Goal: Task Accomplishment & Management: Use online tool/utility

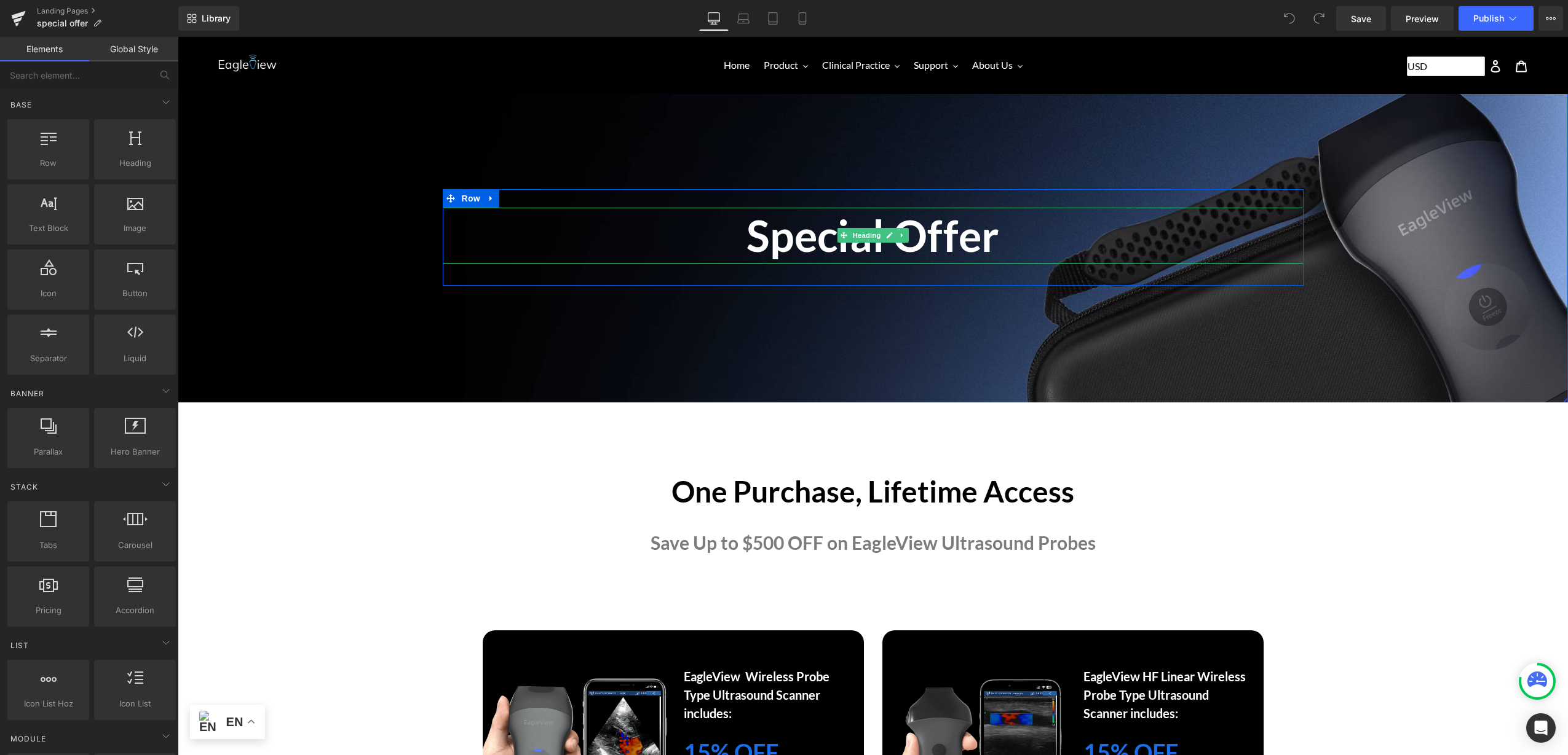
click at [768, 249] on h1 "Special Offer" at bounding box center [873, 236] width 860 height 56
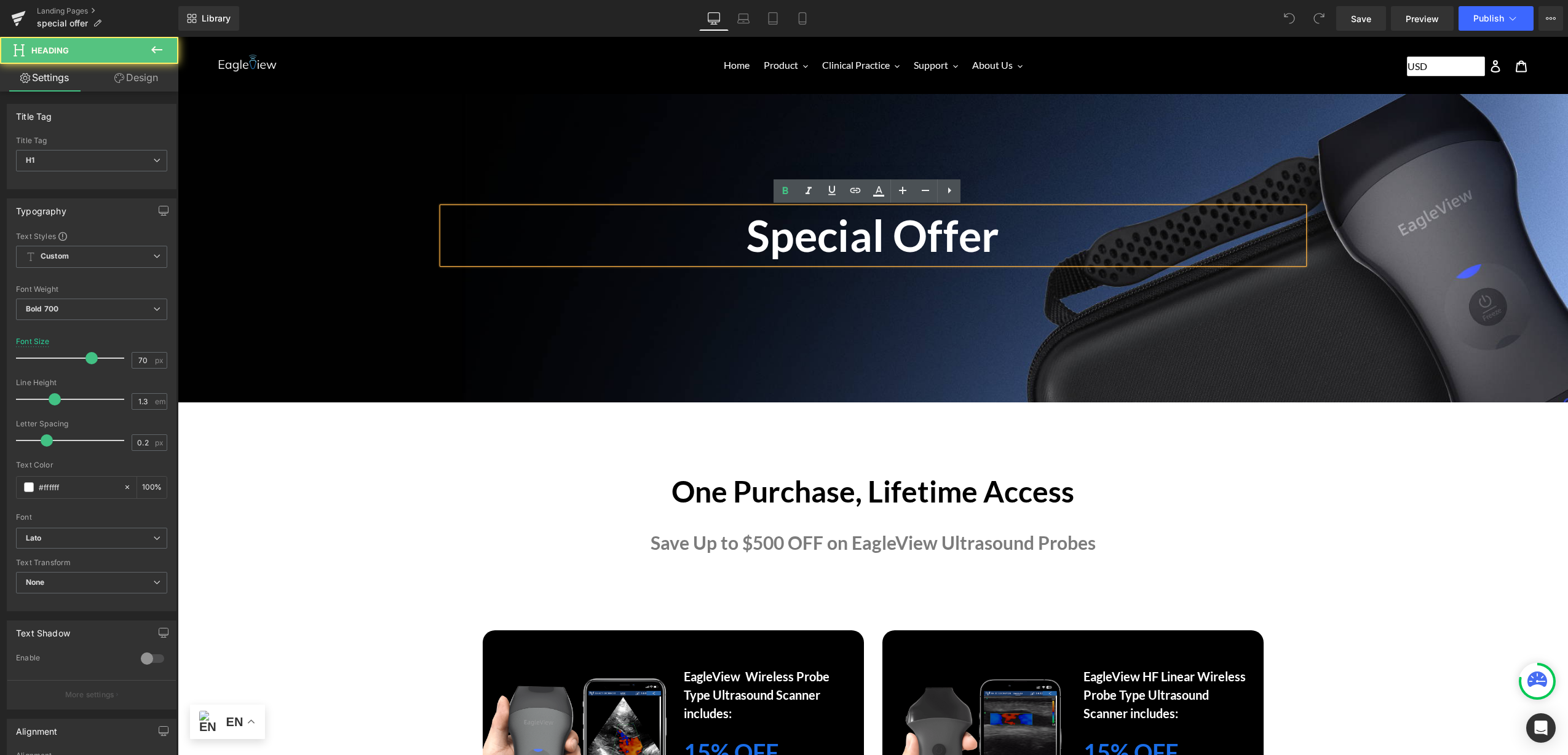
click at [945, 244] on h1 "Special Offer" at bounding box center [873, 236] width 860 height 56
click at [993, 229] on h1 "Special Offer" at bounding box center [873, 236] width 860 height 56
drag, startPoint x: 741, startPoint y: 239, endPoint x: 1076, endPoint y: 223, distance: 335.4
click at [878, 245] on h1 "Special Offer" at bounding box center [873, 236] width 860 height 56
click at [922, 239] on h1 "Special Offer" at bounding box center [873, 236] width 860 height 56
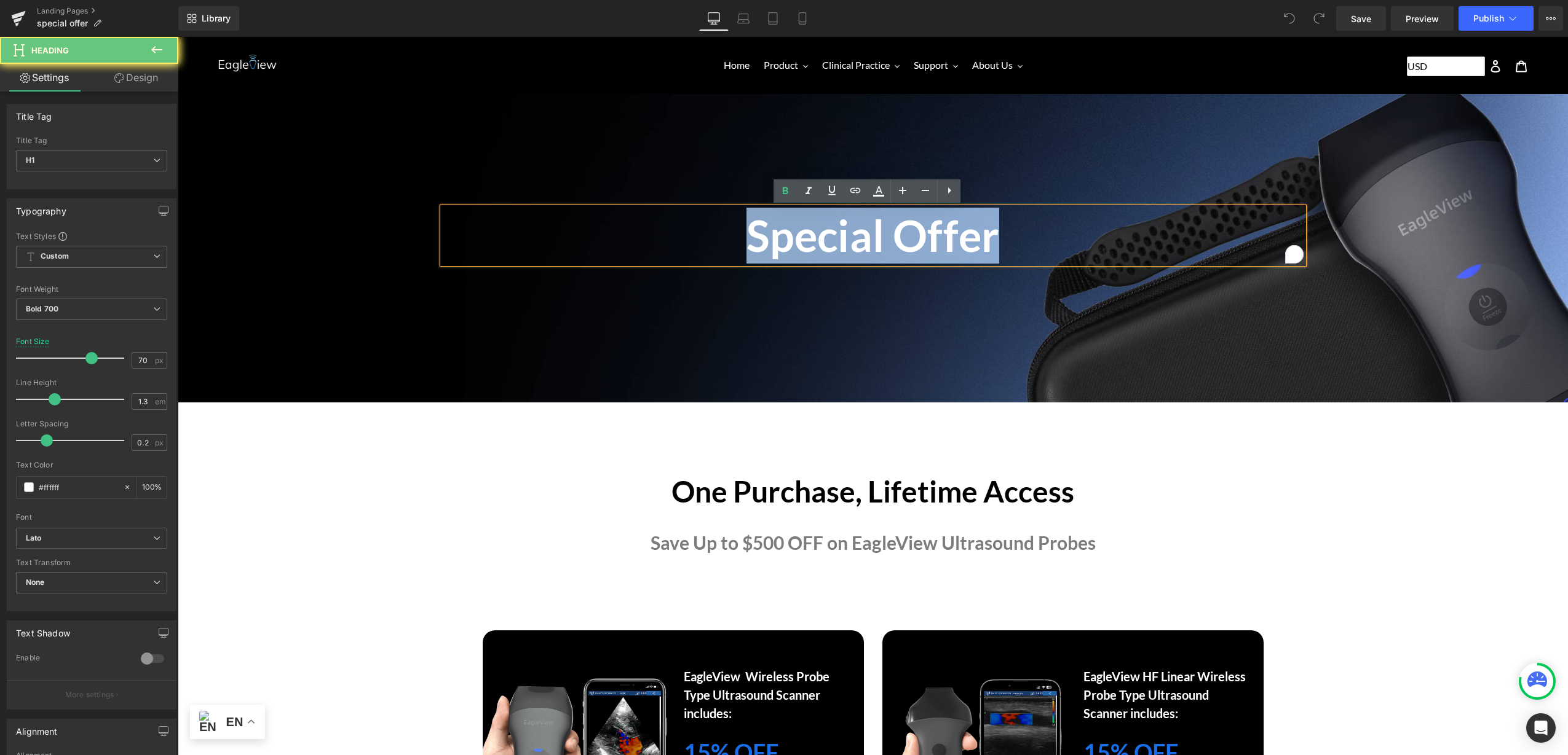
drag, startPoint x: 875, startPoint y: 236, endPoint x: 589, endPoint y: 233, distance: 286.0
click at [589, 233] on h1 "Special Offer" at bounding box center [873, 236] width 860 height 56
paste div "To enrich screen reader interactions, please activate Accessibility in Grammarl…"
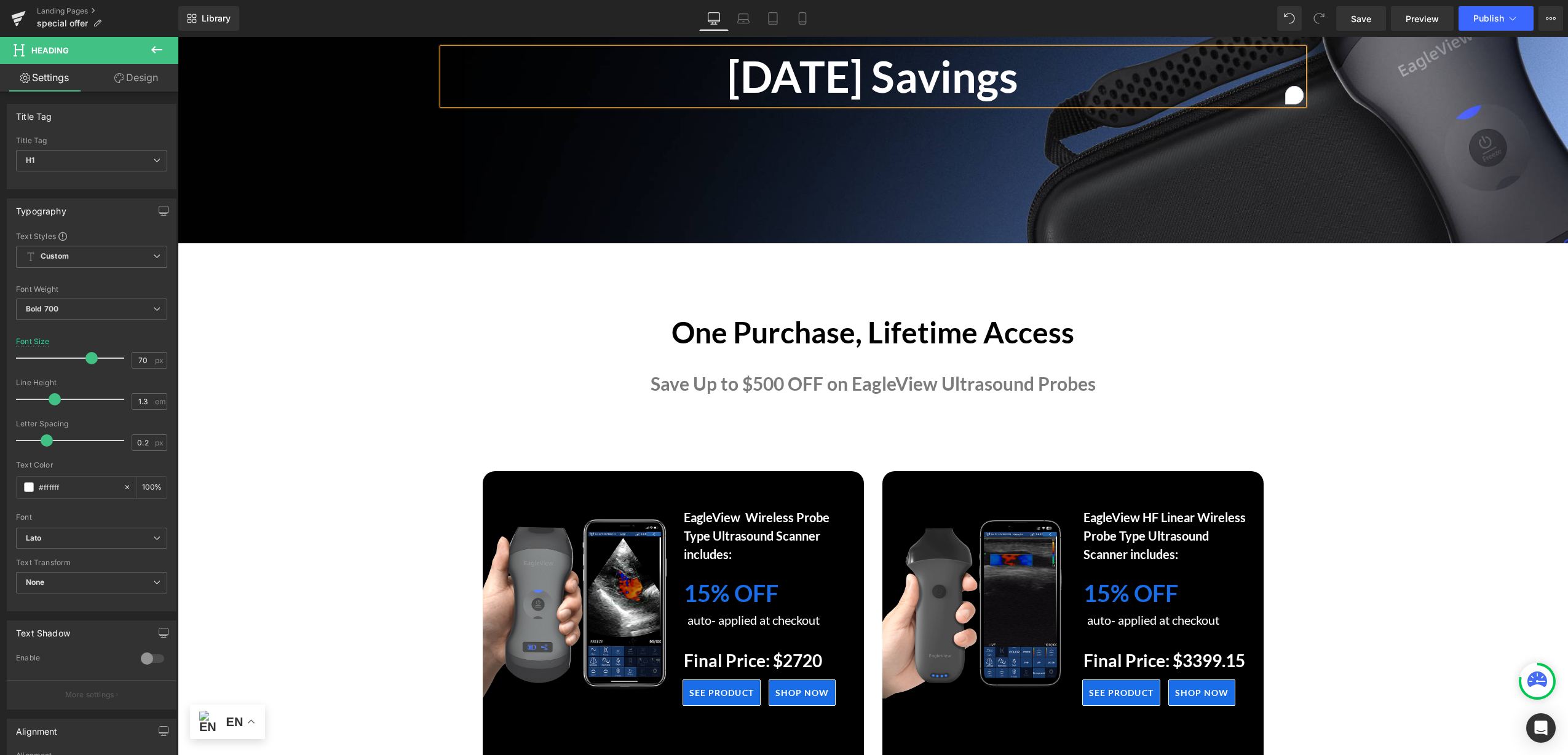
scroll to position [307, 0]
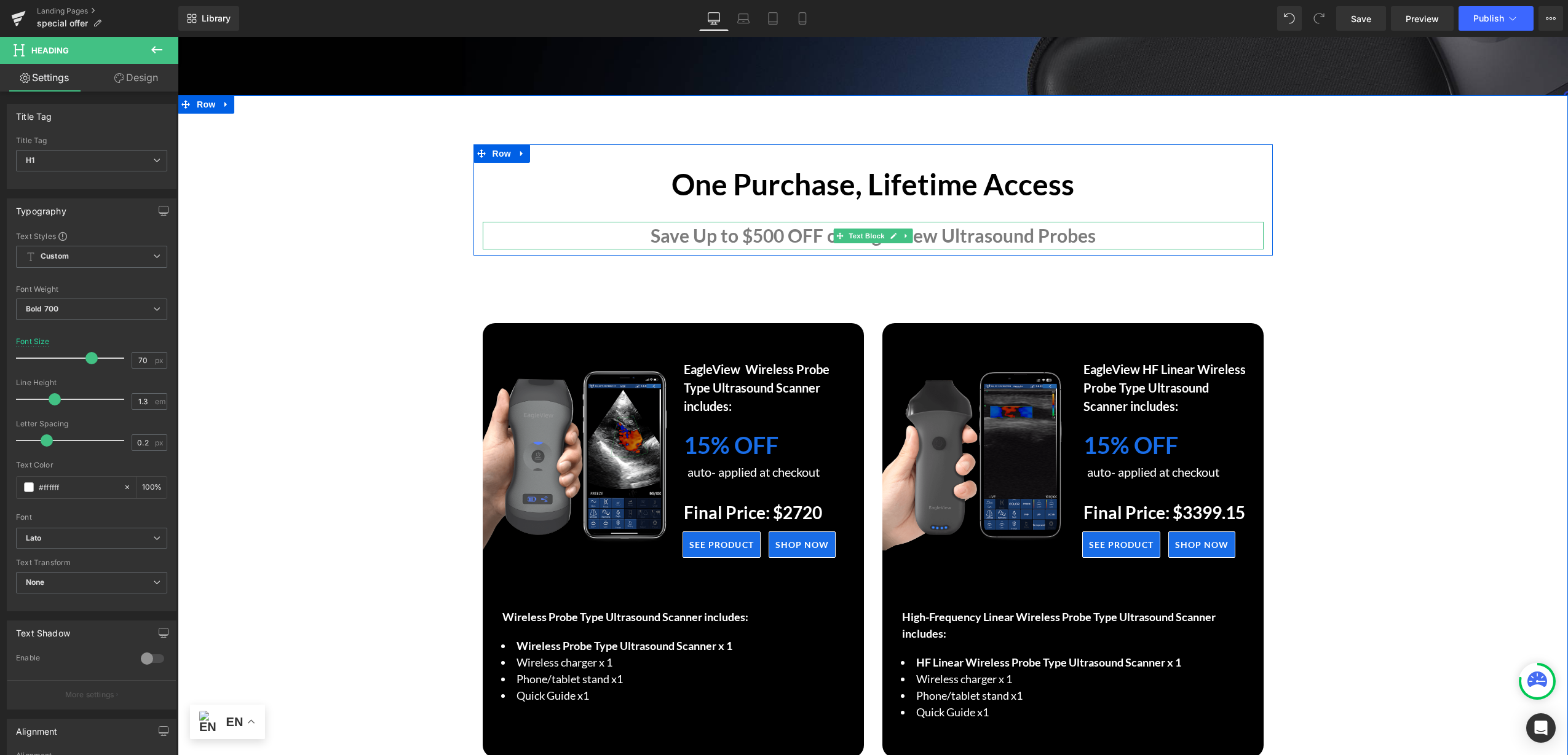
click at [768, 236] on p "Save Up to $500 OFF on EagleView Ultrasound Probes" at bounding box center [873, 236] width 781 height 28
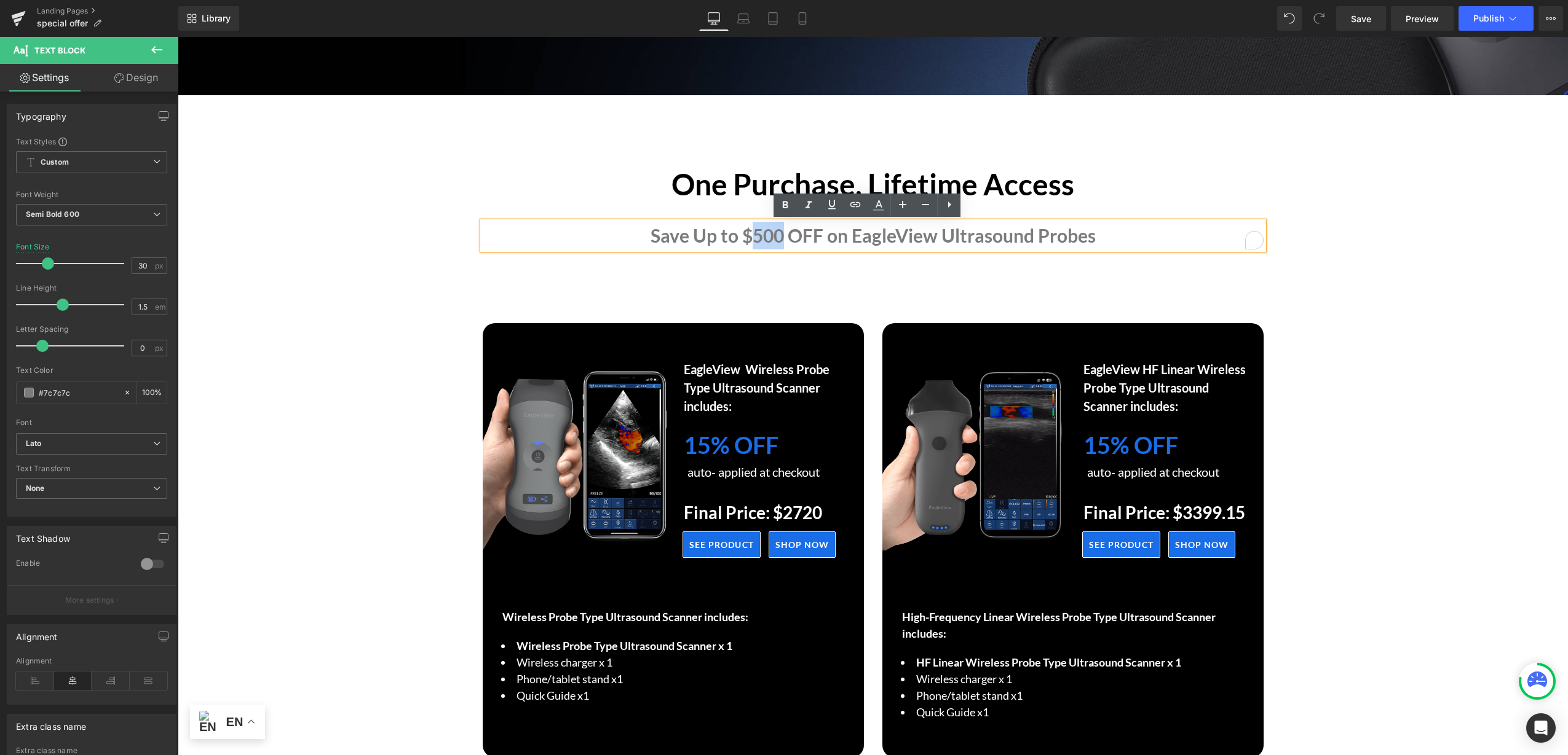
drag, startPoint x: 775, startPoint y: 235, endPoint x: 745, endPoint y: 239, distance: 30.3
click at [745, 239] on p "Save Up to $500 OFF on EagleView Ultrasound Probes" at bounding box center [873, 236] width 781 height 28
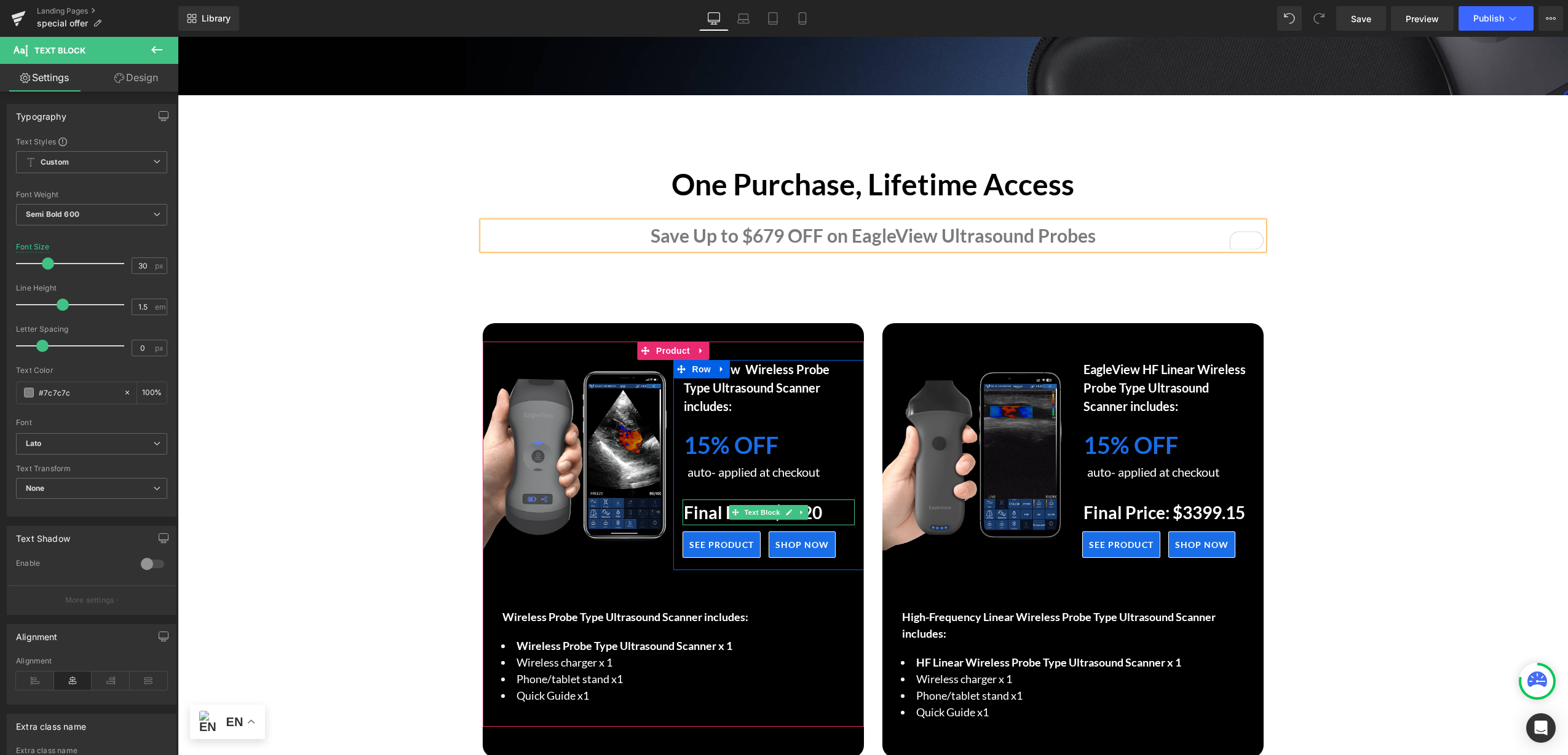
click at [798, 509] on icon at bounding box center [801, 512] width 6 height 7
click at [763, 518] on link at bounding box center [770, 512] width 13 height 15
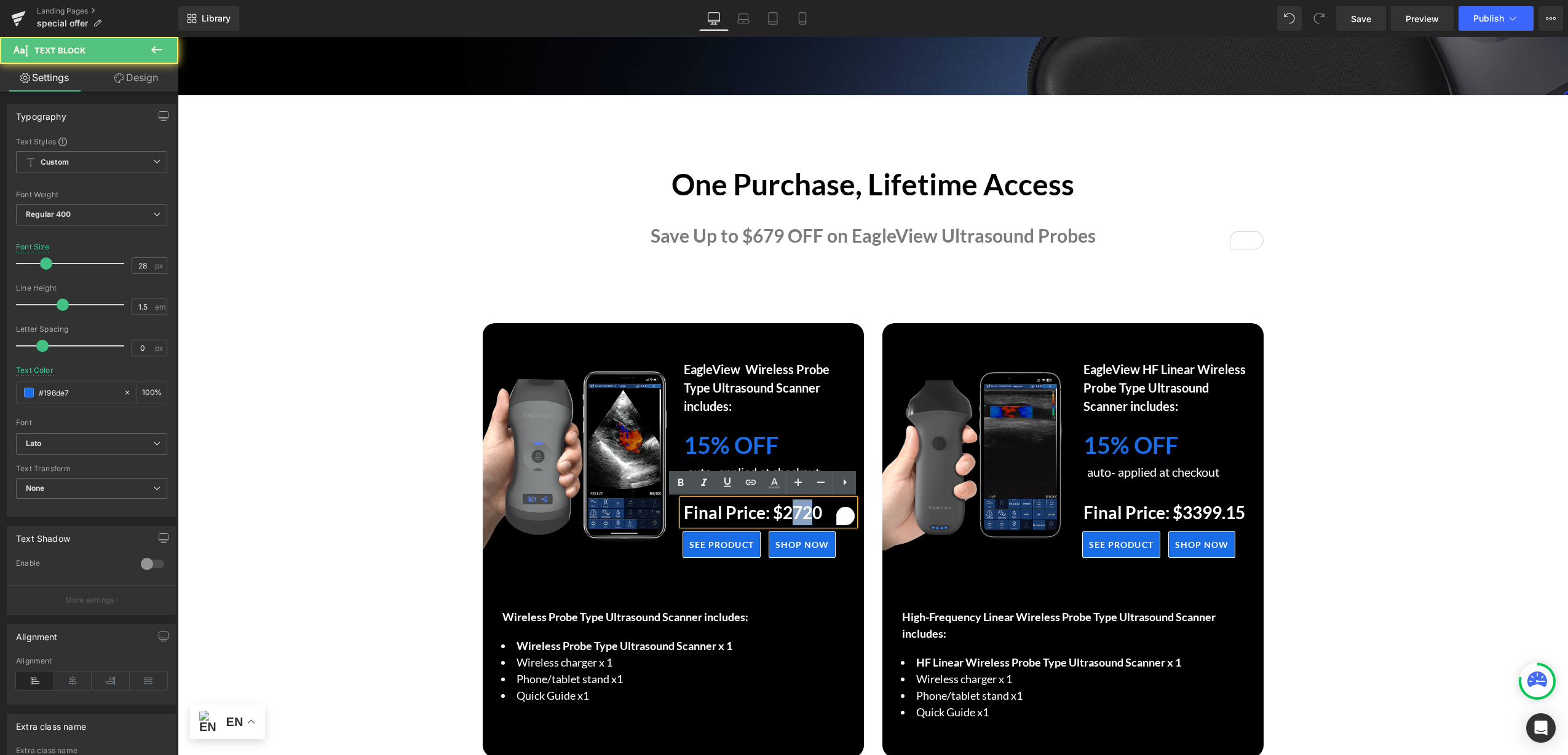
drag, startPoint x: 785, startPoint y: 517, endPoint x: 798, endPoint y: 509, distance: 15.3
click at [805, 519] on strong "Final Price: $2720" at bounding box center [753, 512] width 139 height 21
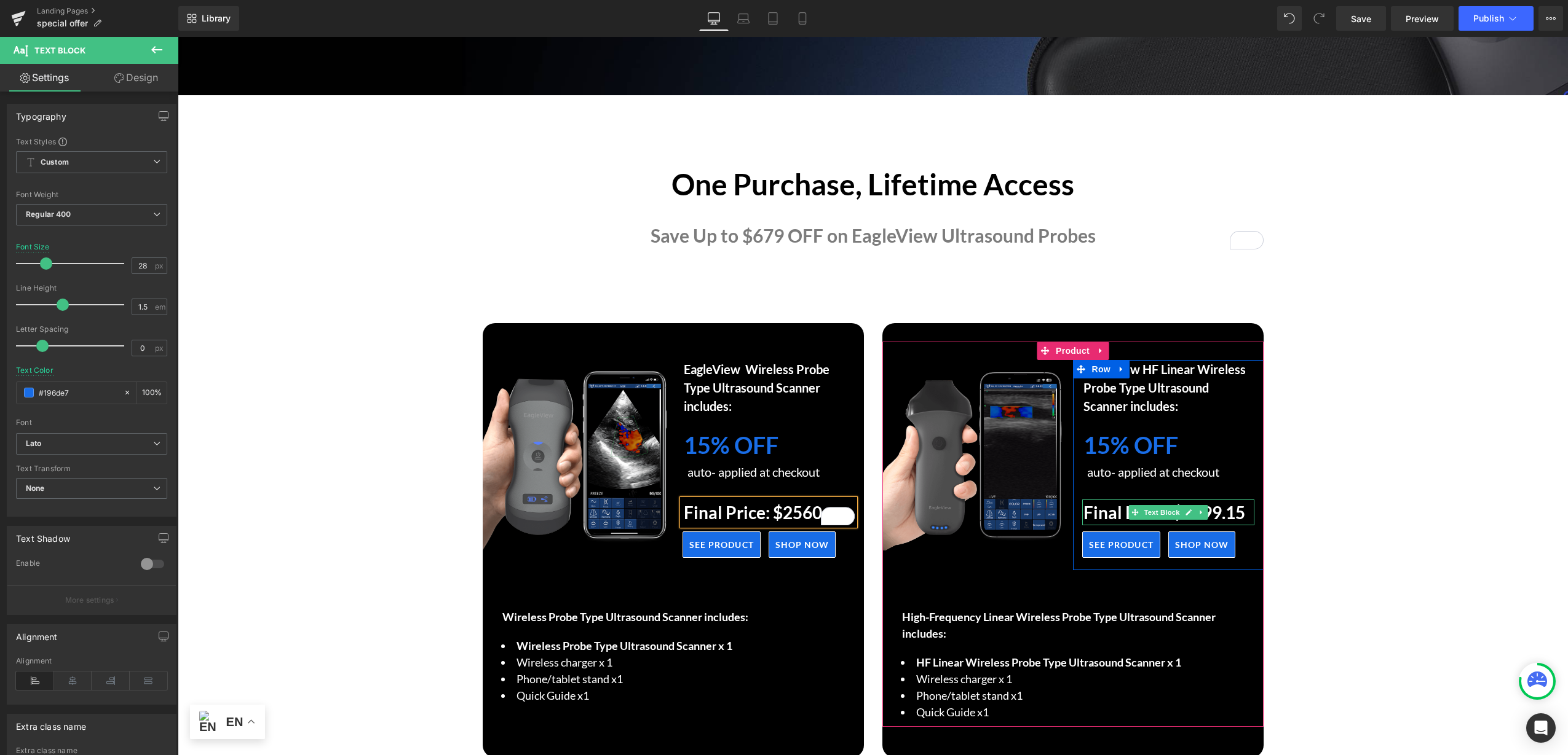
drag, startPoint x: 1182, startPoint y: 514, endPoint x: 1191, endPoint y: 511, distance: 9.5
click at [1185, 514] on icon at bounding box center [1188, 512] width 6 height 7
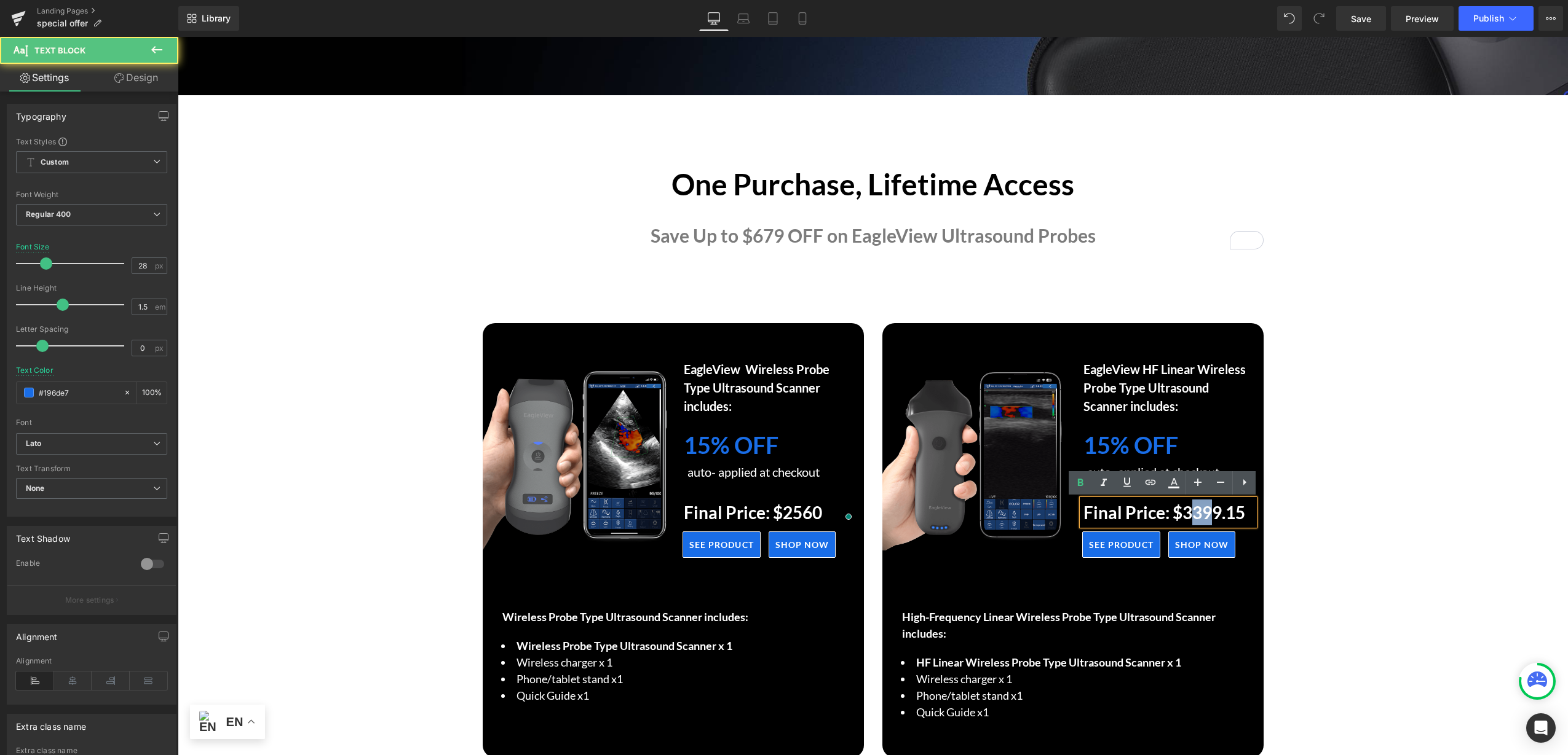
click at [1203, 512] on strong "Final Price: $3399.15" at bounding box center [1164, 512] width 162 height 21
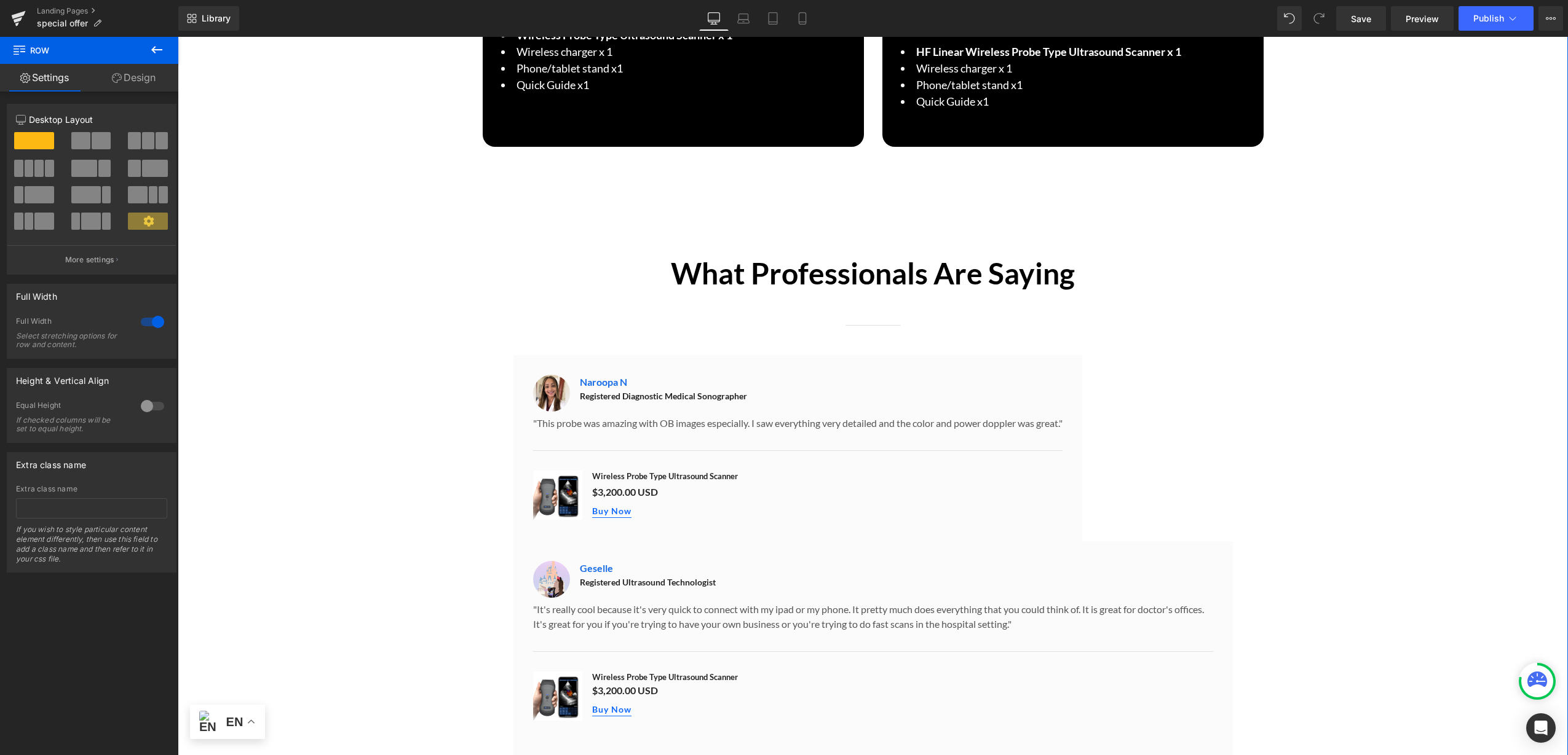
scroll to position [999, 0]
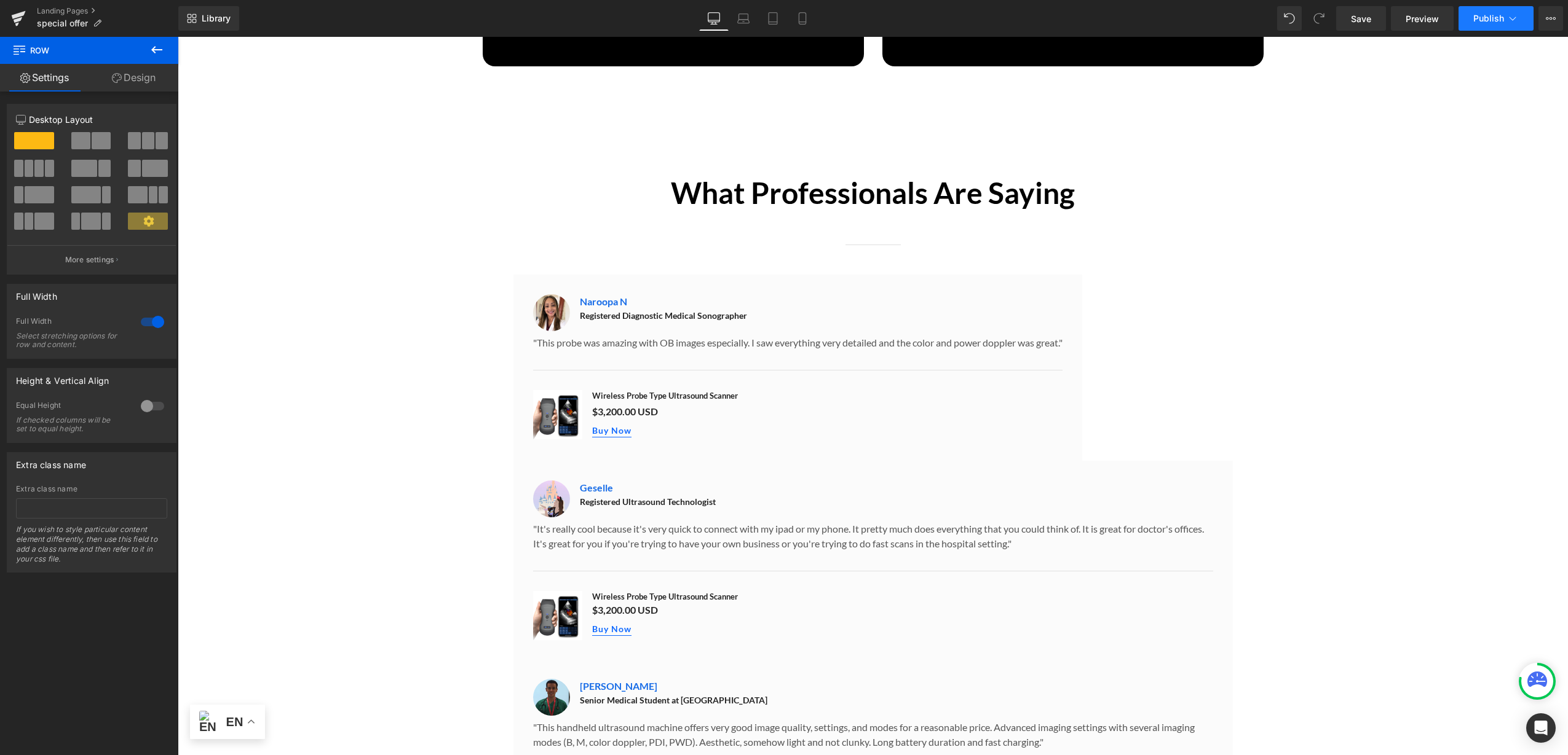
click at [1496, 20] on span "Publish" at bounding box center [1488, 19] width 31 height 10
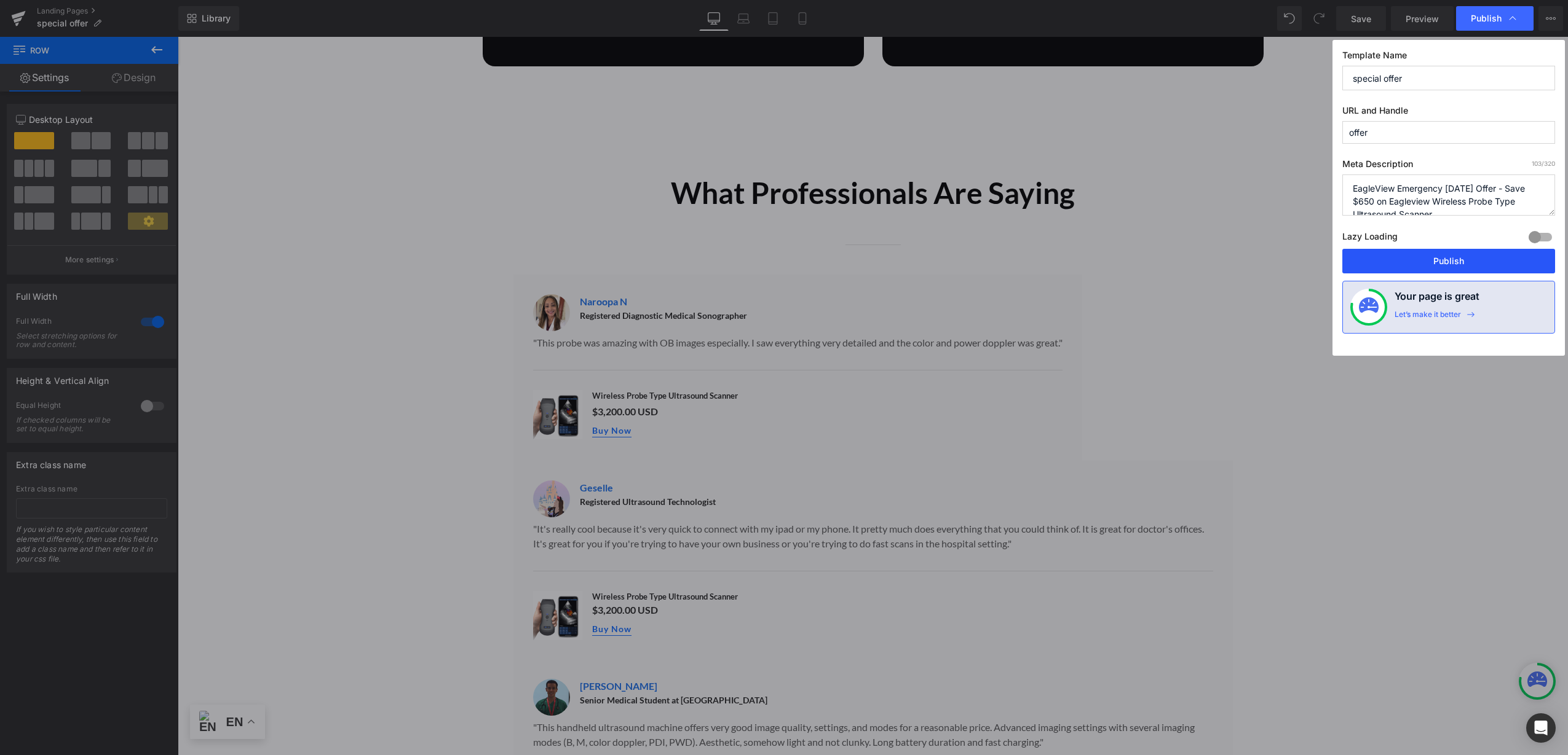
click at [0, 0] on button "Publish" at bounding box center [0, 0] width 0 height 0
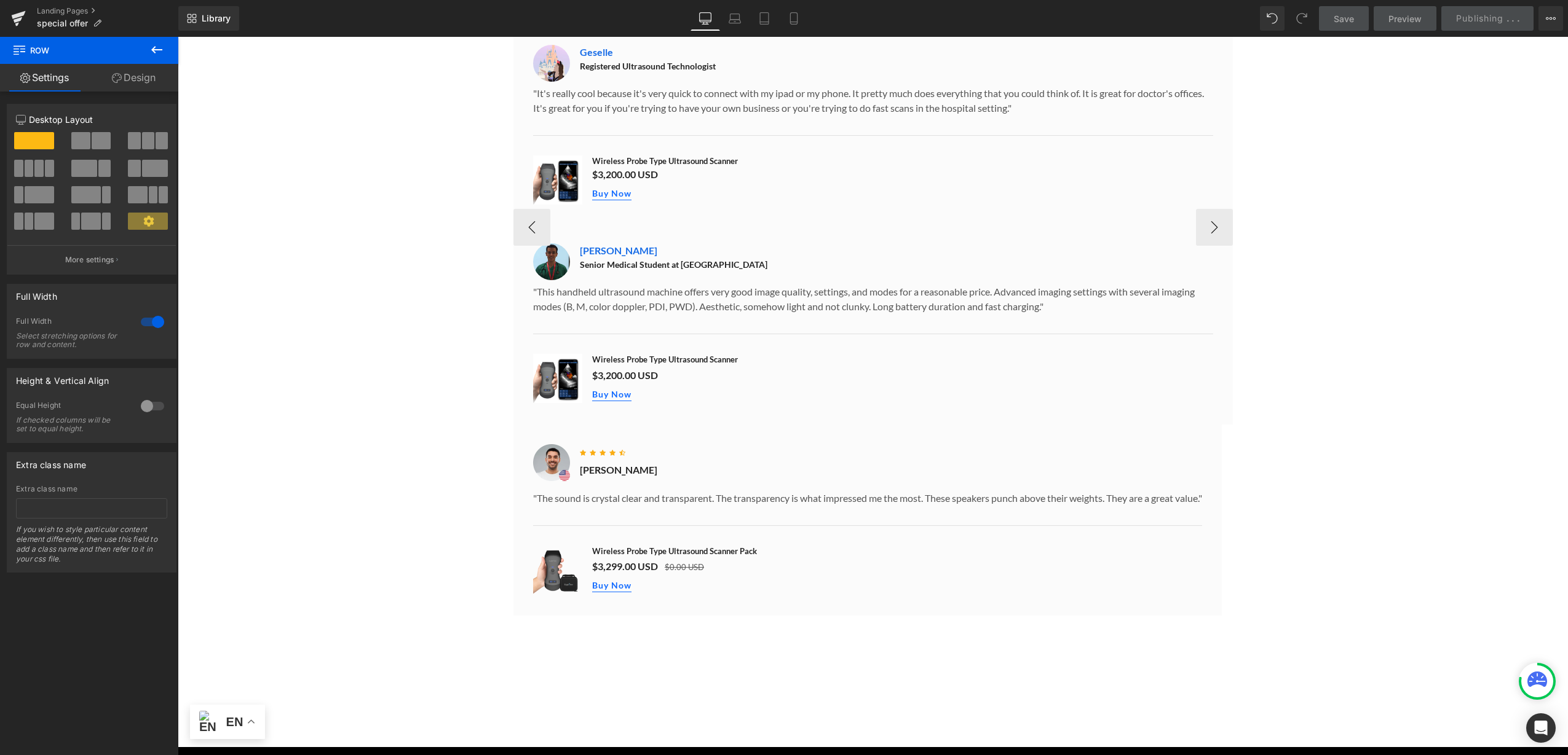
scroll to position [1536, 0]
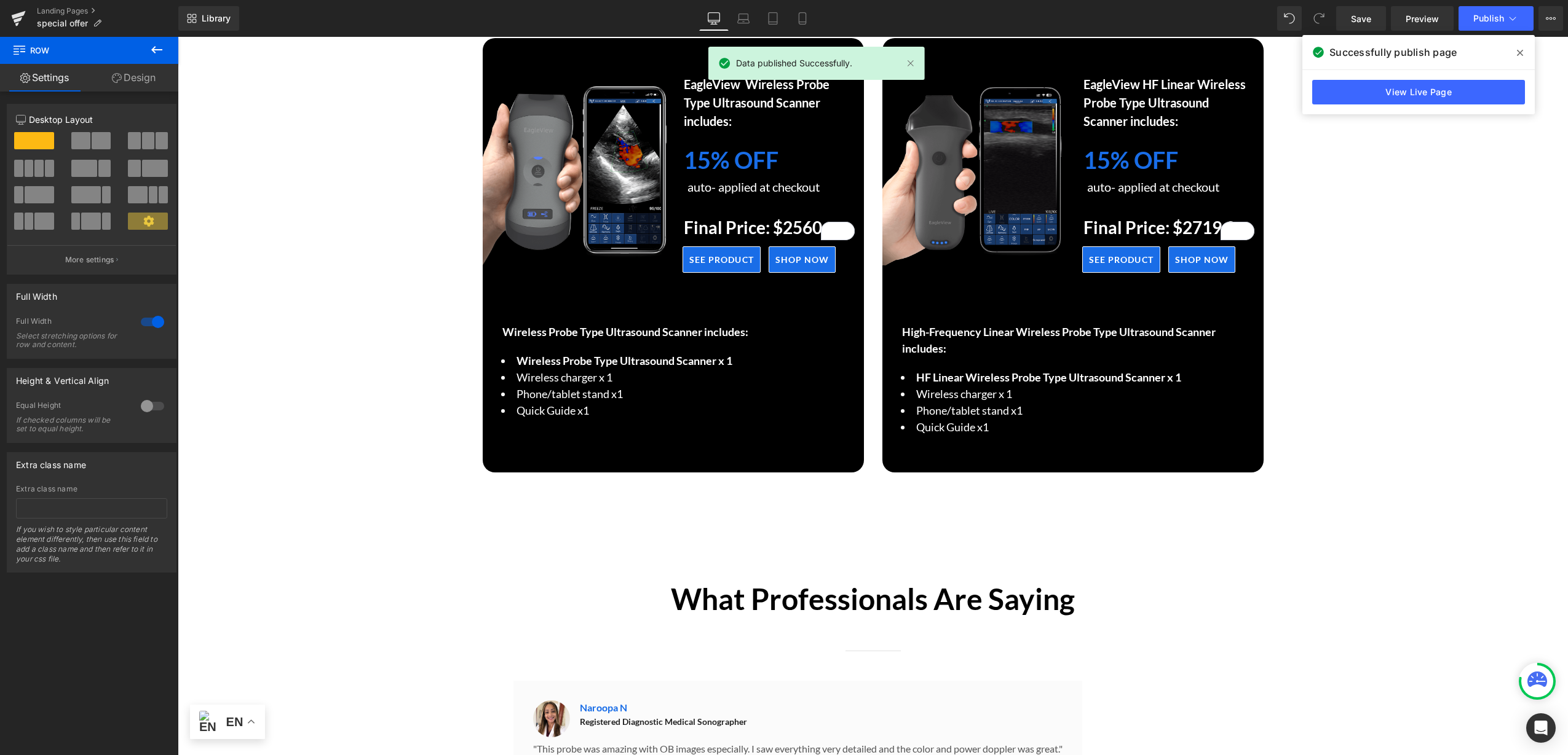
scroll to position [432, 0]
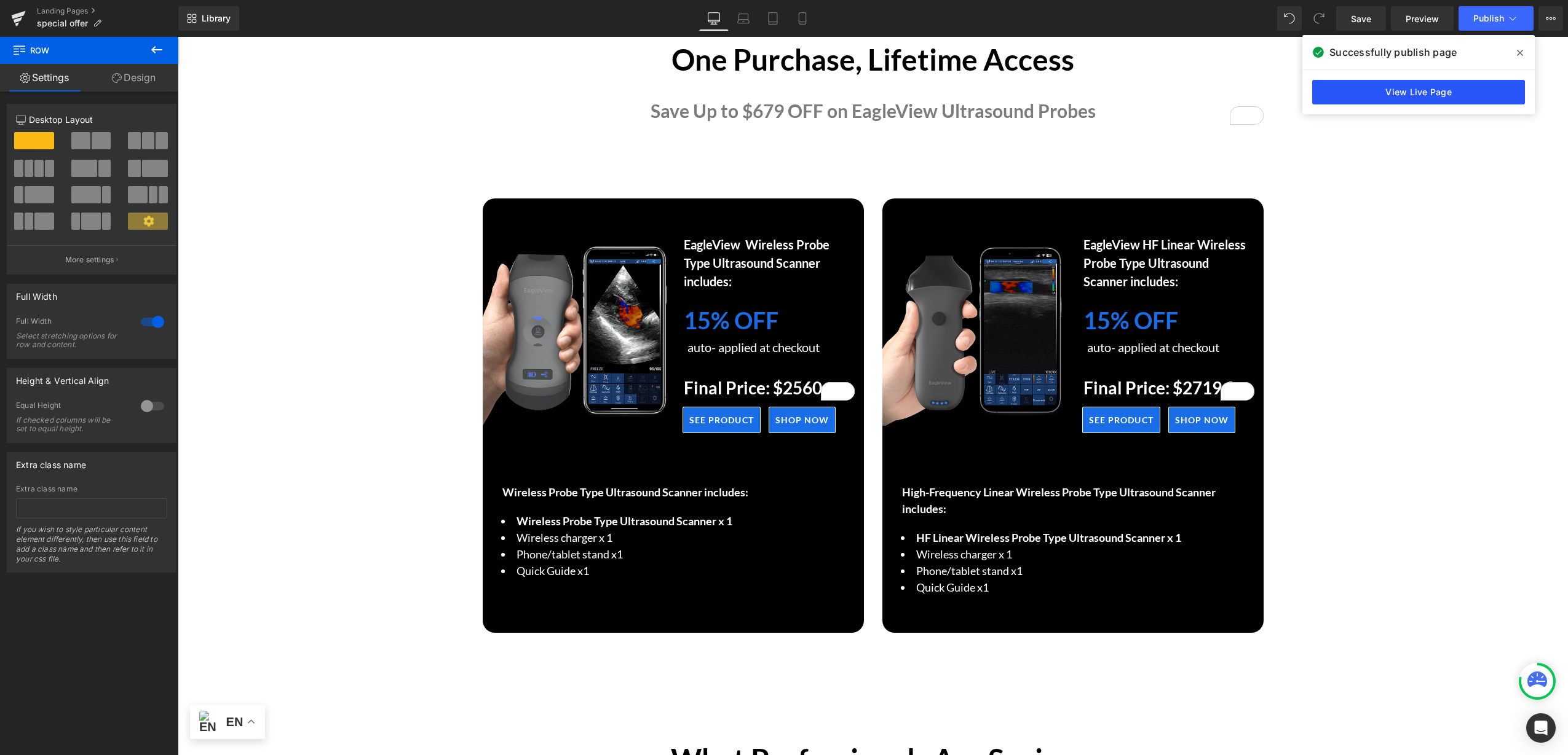
click at [0, 0] on link "View Live Page" at bounding box center [0, 0] width 0 height 0
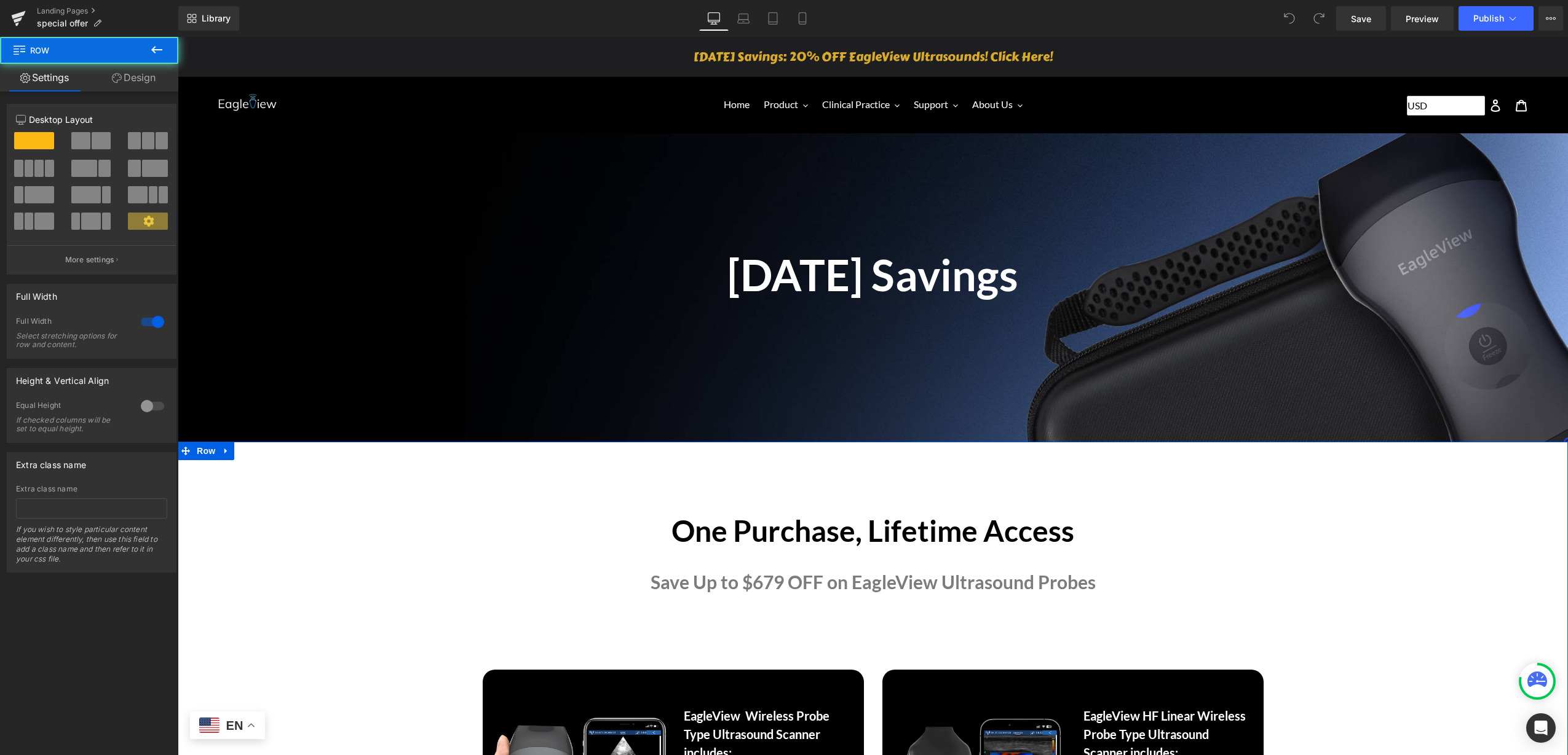
scroll to position [384, 0]
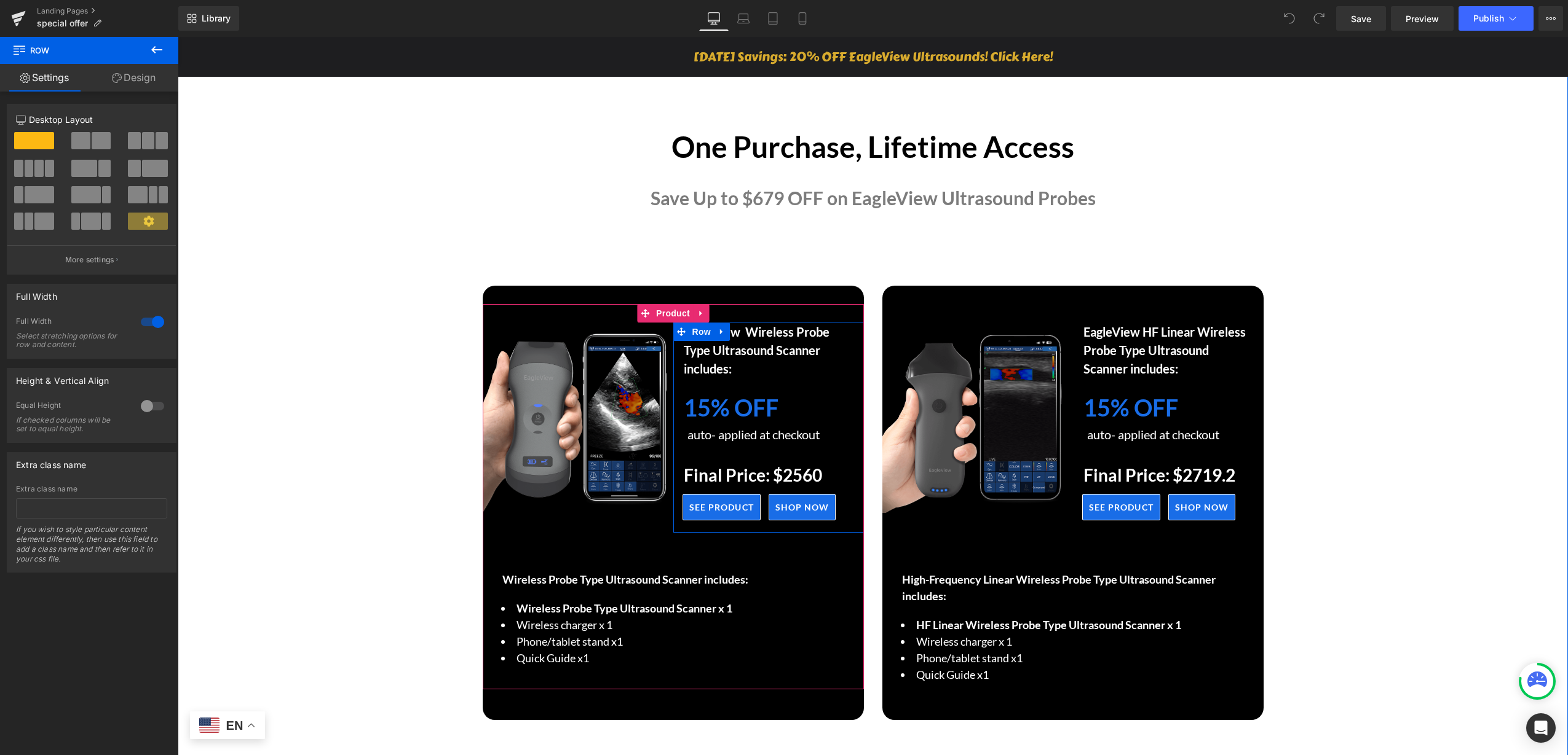
click at [700, 410] on strong "15% OFF" at bounding box center [731, 408] width 94 height 29
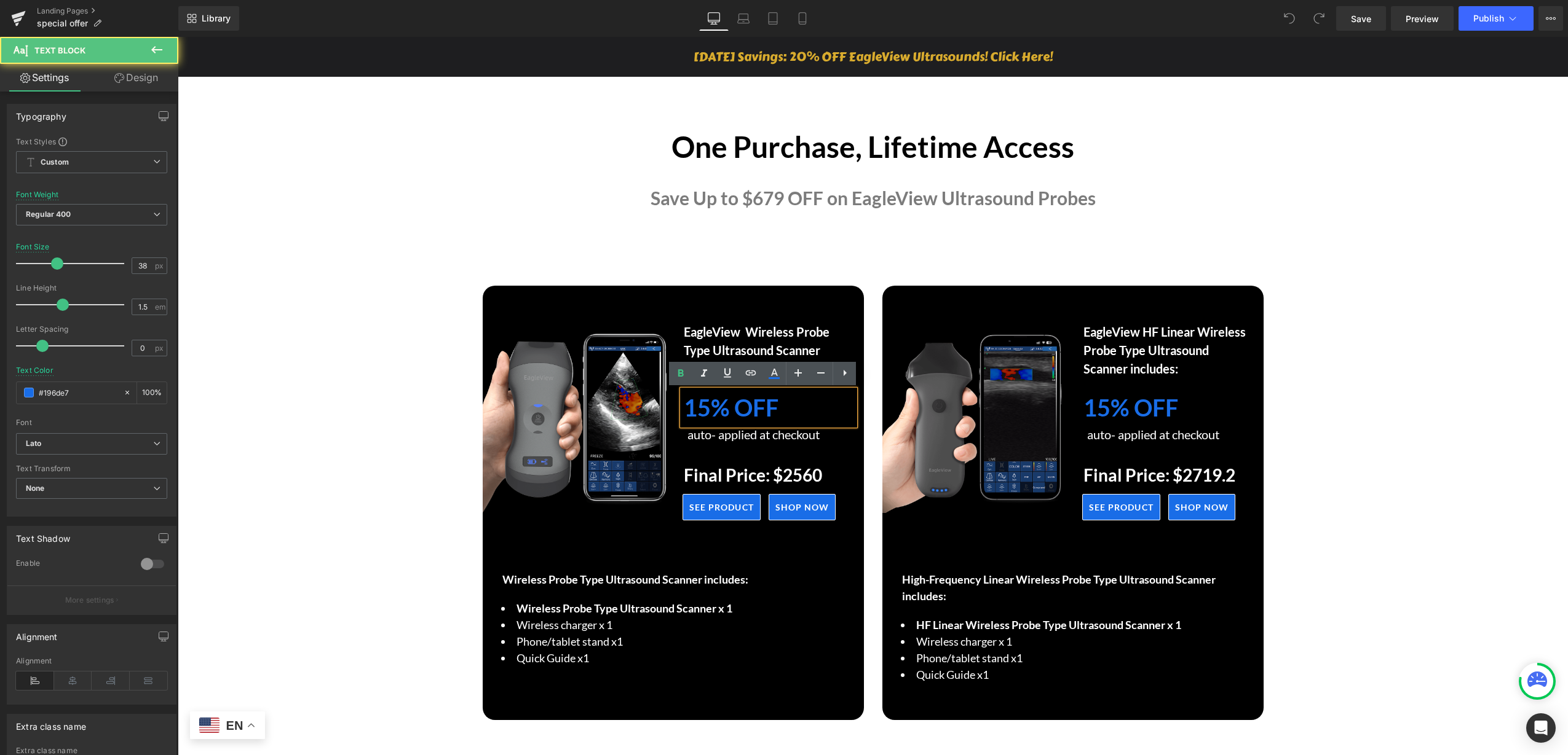
click at [702, 411] on strong "15% OFF" at bounding box center [731, 408] width 94 height 29
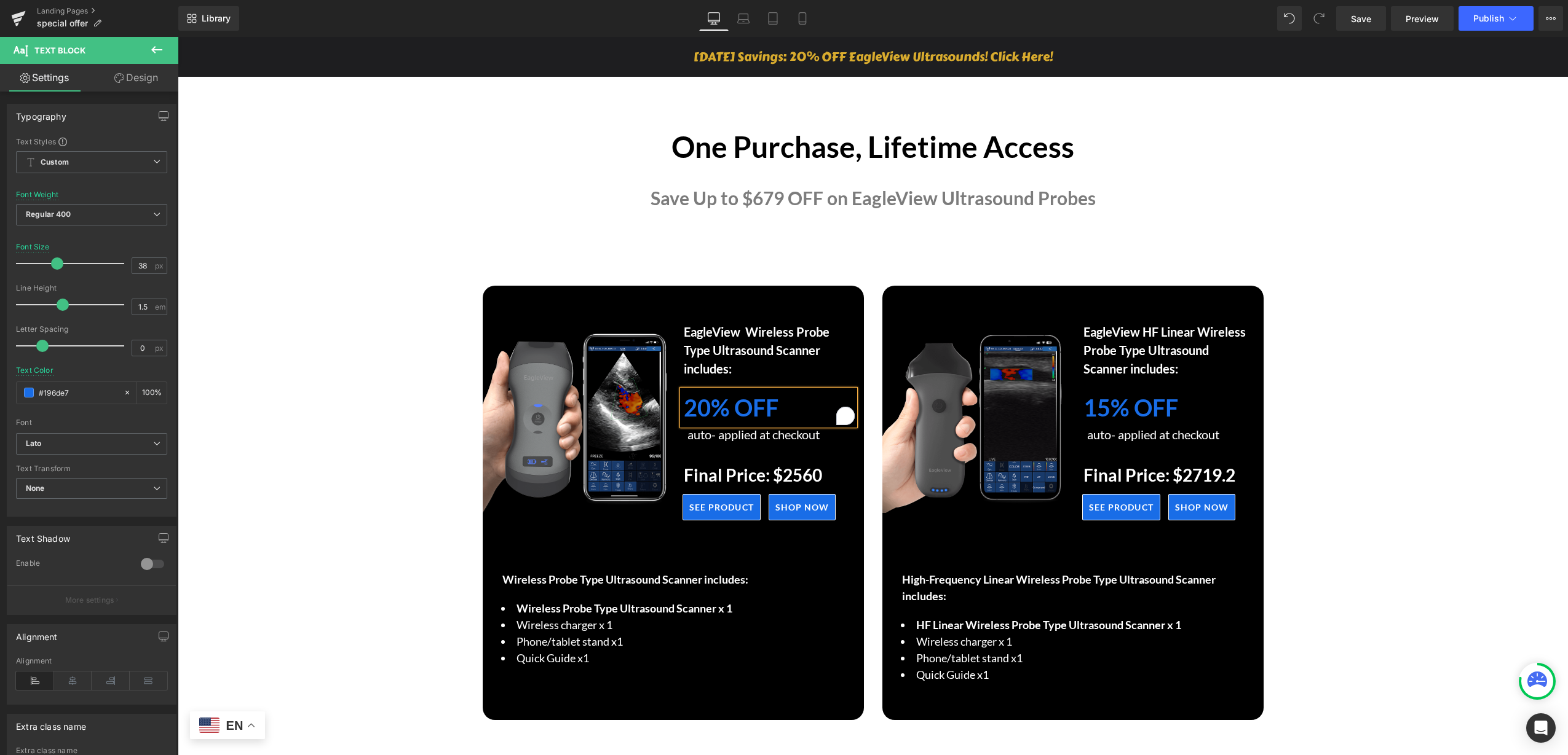
click at [1106, 406] on strong "15% OFF" at bounding box center [1131, 408] width 94 height 29
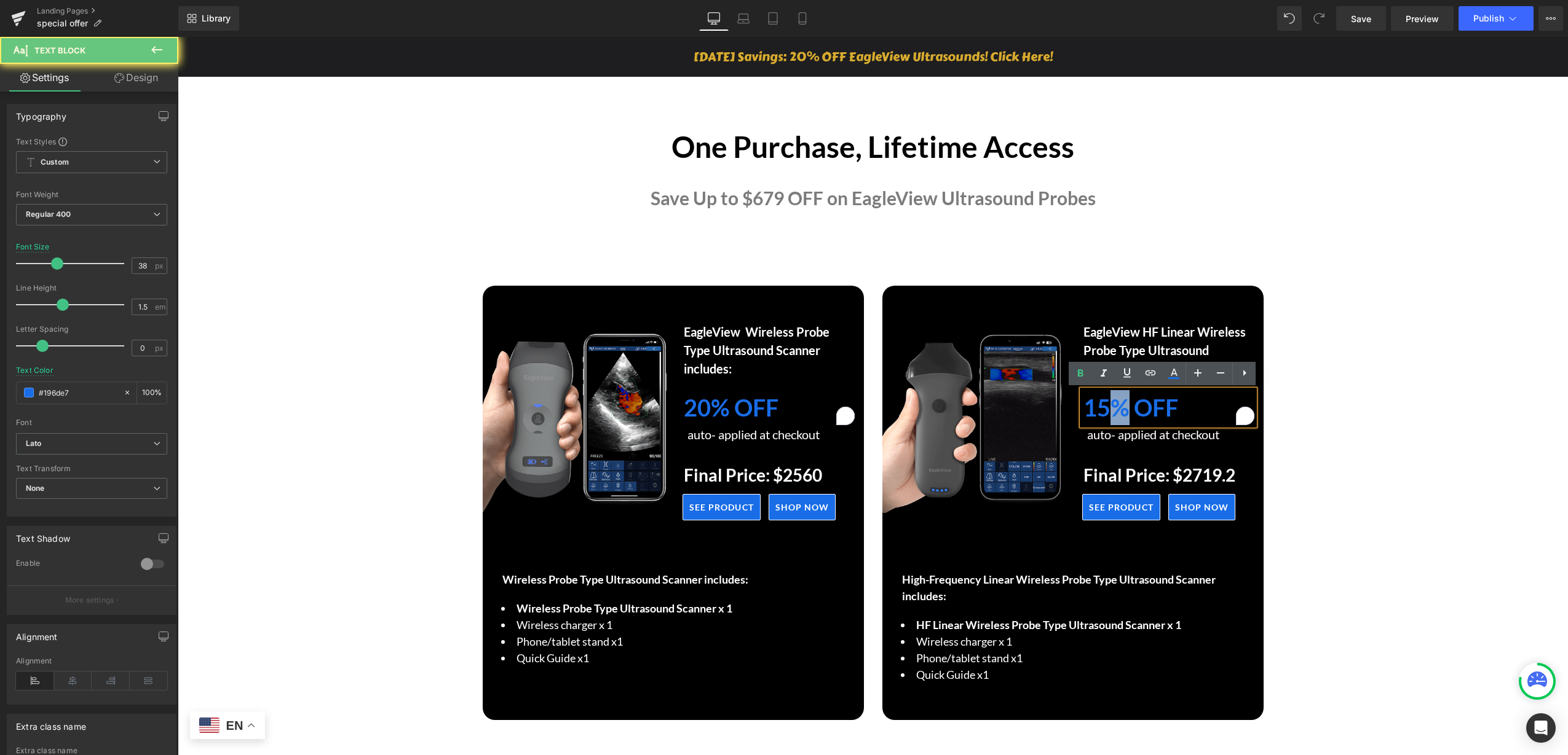
click at [1106, 406] on strong "15% OFF" at bounding box center [1131, 408] width 94 height 29
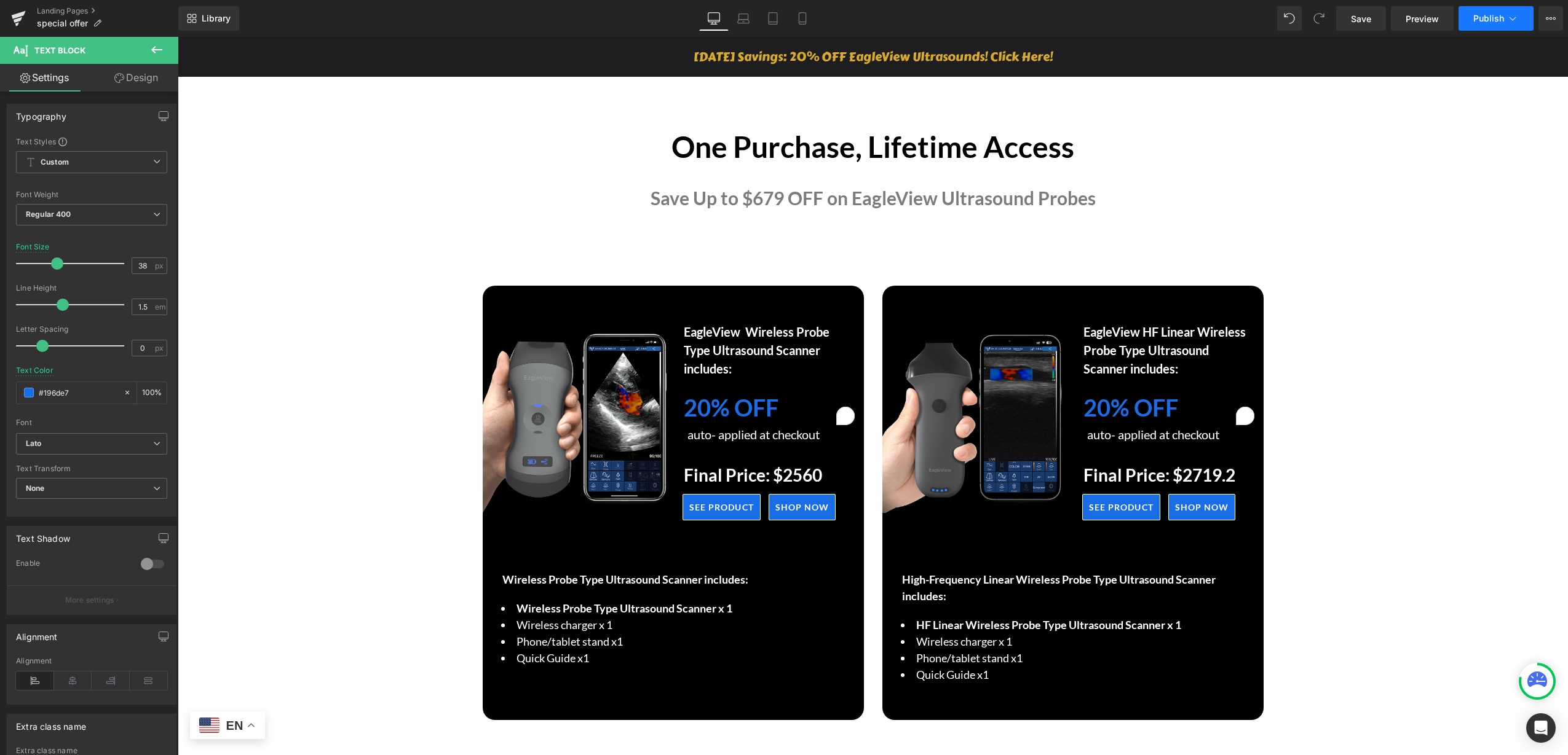
click at [1486, 11] on button "Publish" at bounding box center [1496, 19] width 75 height 24
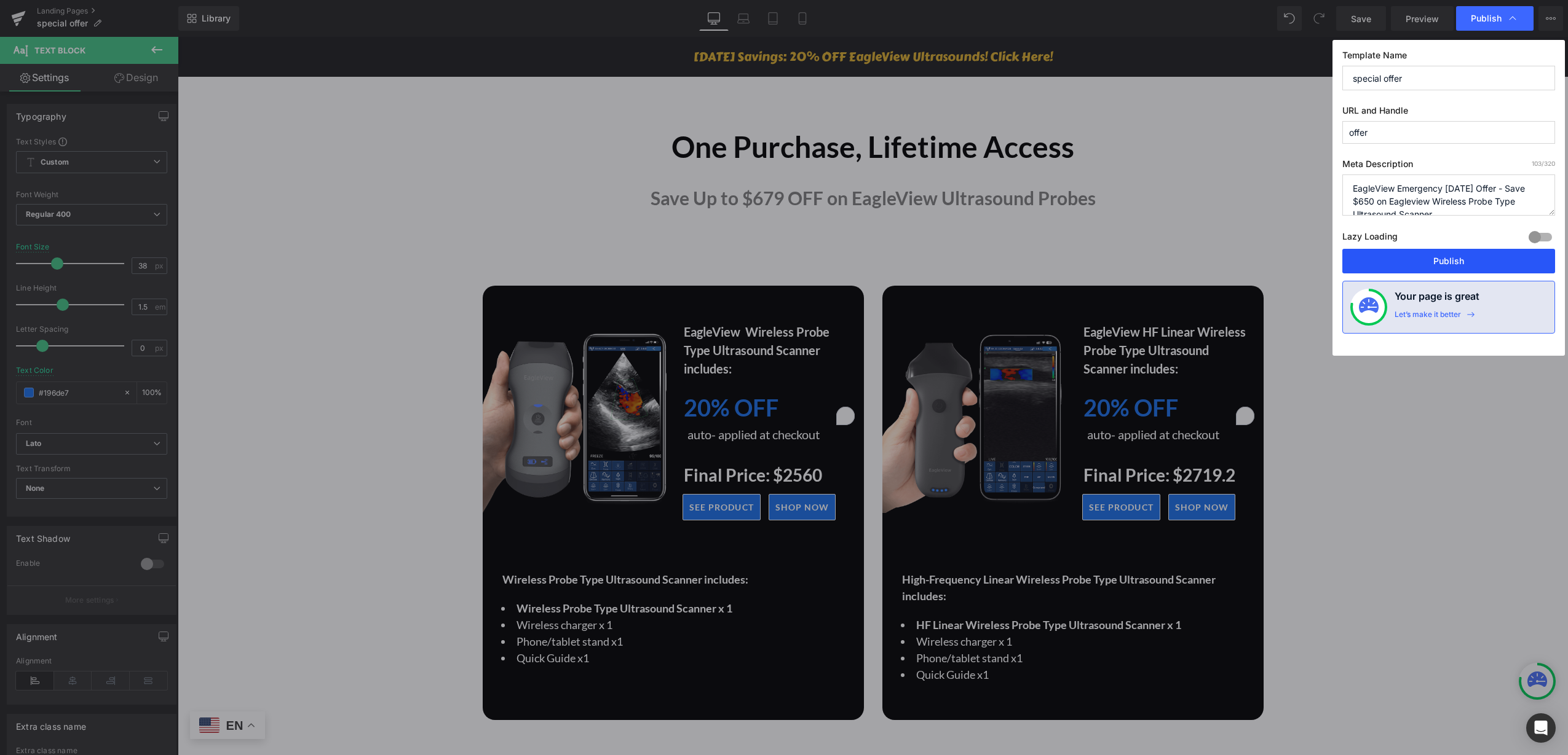
click at [311, 244] on button "Publish" at bounding box center [307, 239] width 6 height 7
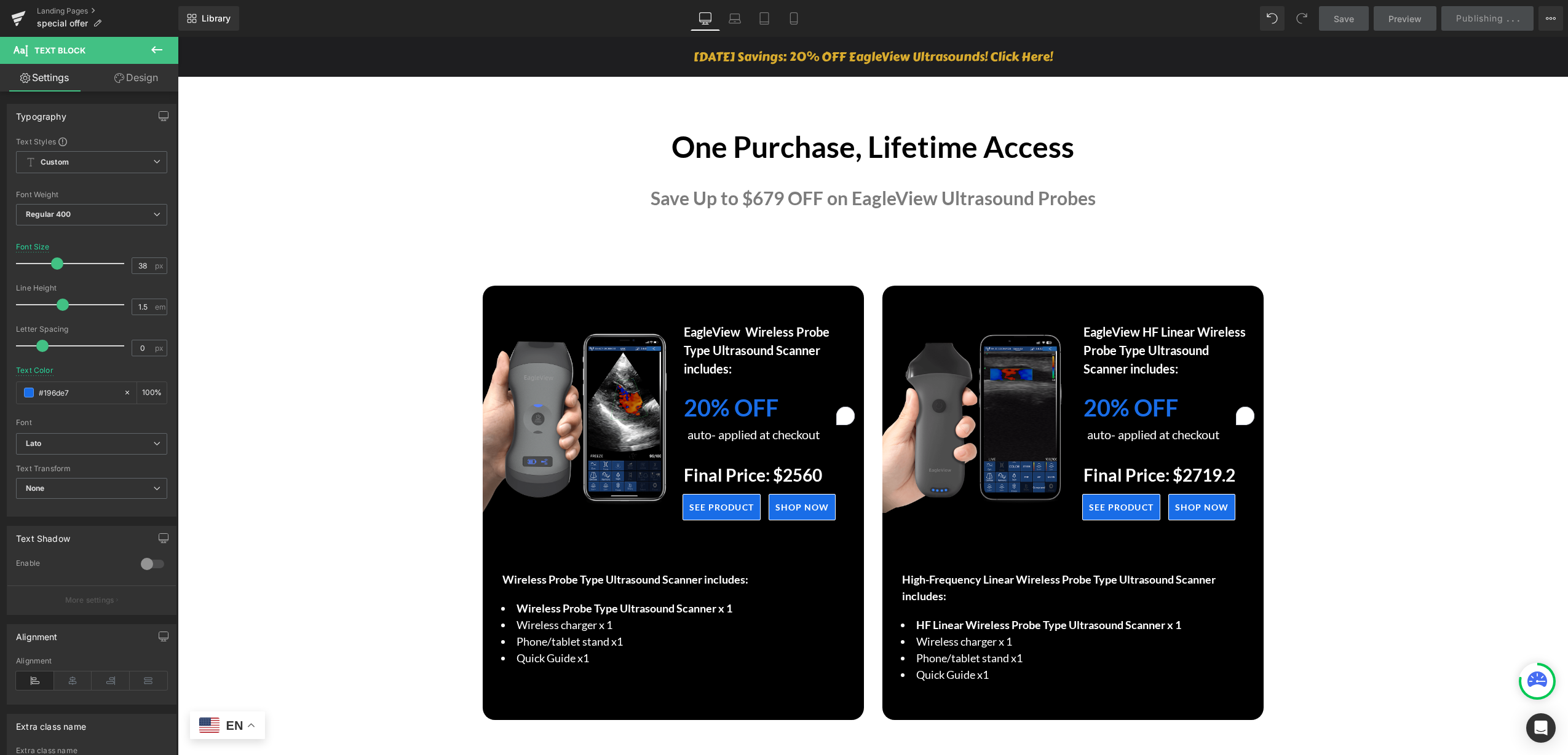
scroll to position [0, 0]
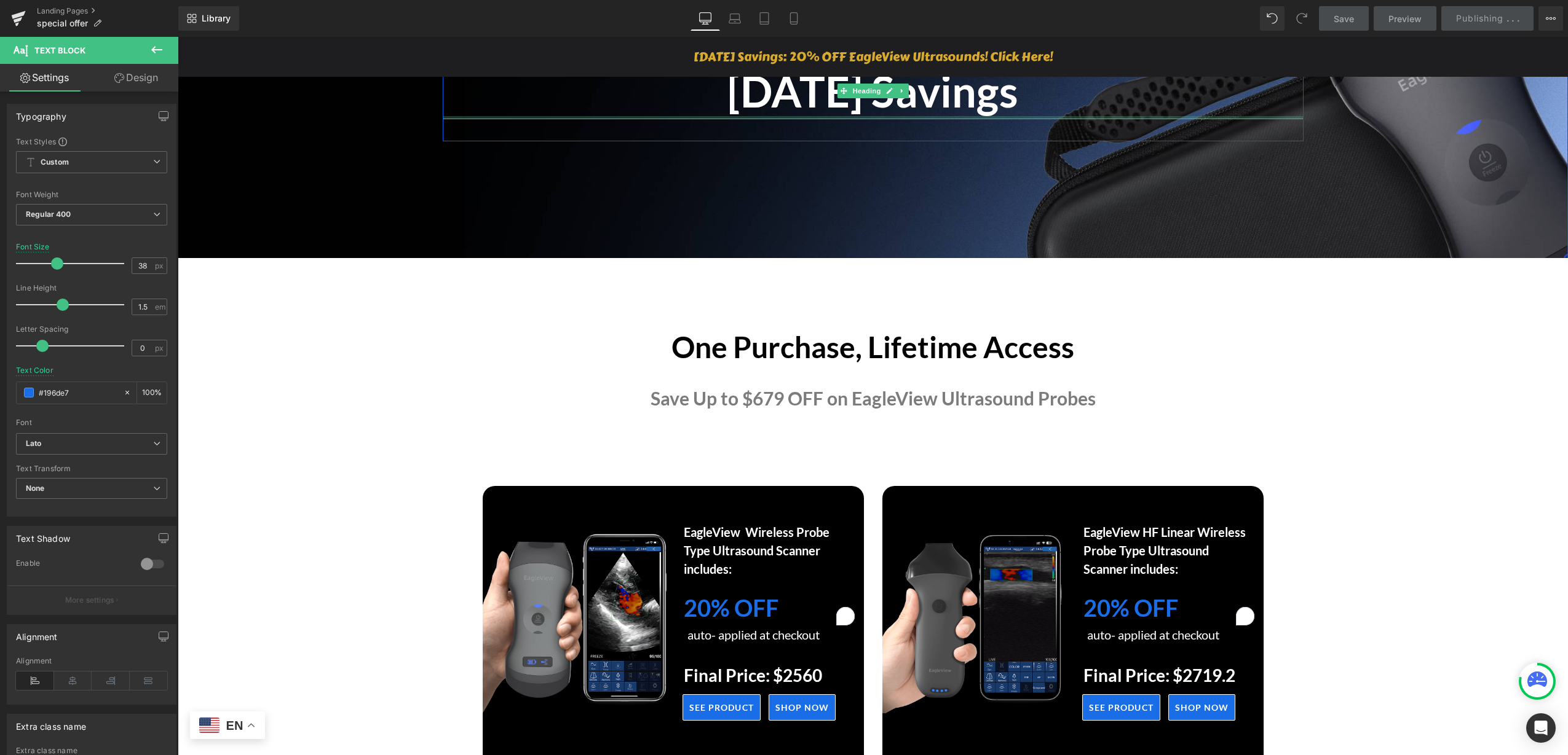
scroll to position [307, 0]
